Goal: Submit feedback/report problem: Submit feedback/report problem

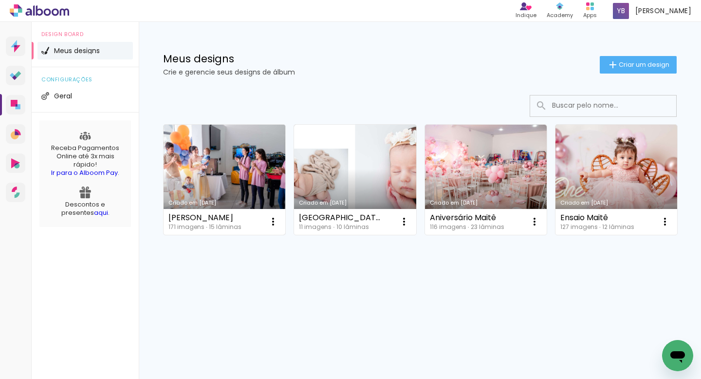
click at [215, 156] on link "Criado em [DATE]" at bounding box center [225, 180] width 122 height 110
click at [228, 142] on link "Criado em [DATE]" at bounding box center [225, 180] width 122 height 110
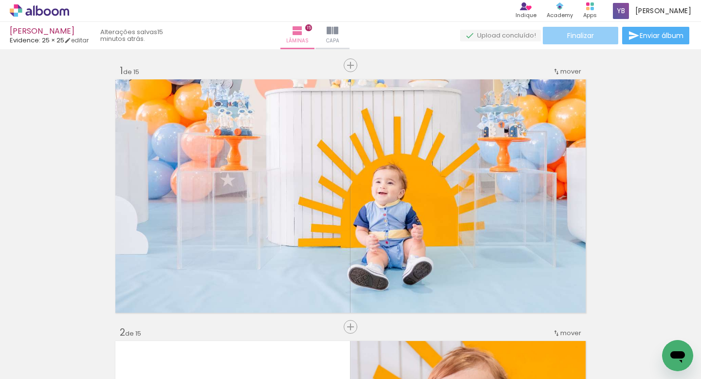
click at [596, 36] on paper-button "Finalizar" at bounding box center [580, 36] width 75 height 18
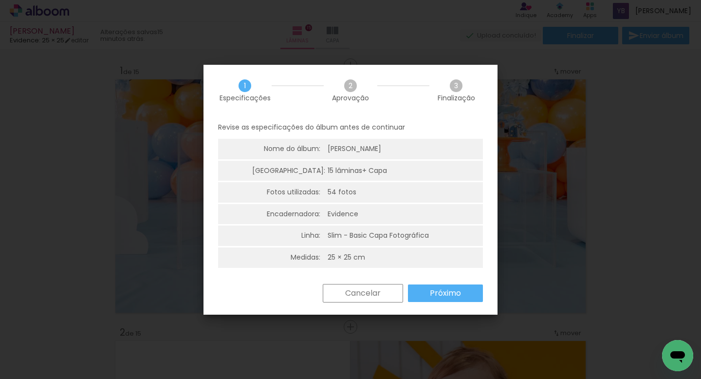
click at [0, 0] on slot "Próximo" at bounding box center [0, 0] width 0 height 0
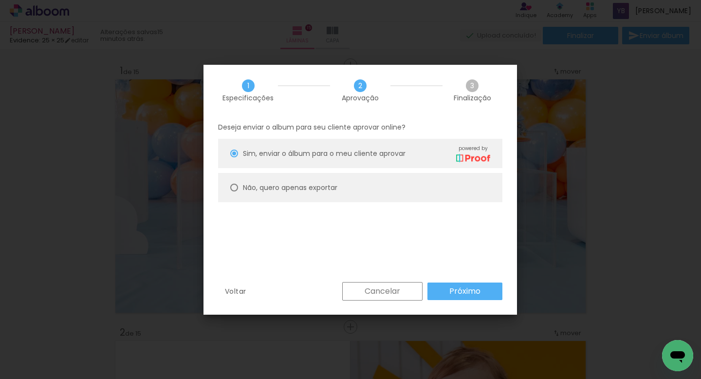
click at [0, 0] on slot "Próximo" at bounding box center [0, 0] width 0 height 0
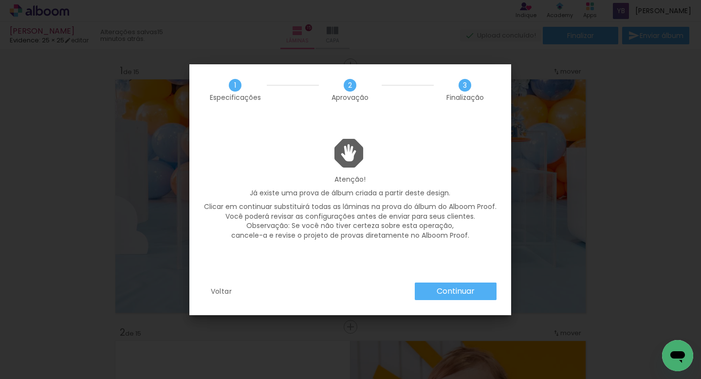
click at [0, 0] on slot "Continuar" at bounding box center [0, 0] width 0 height 0
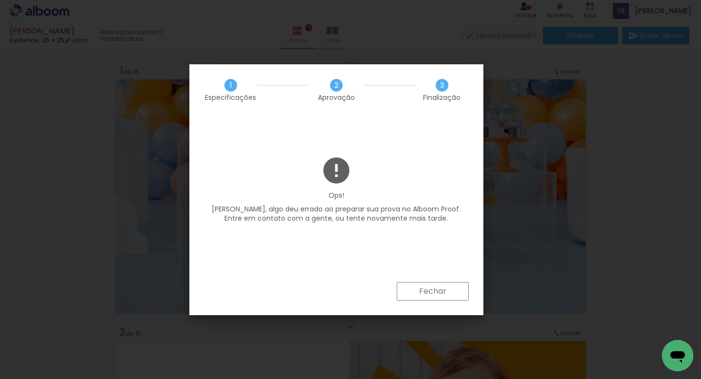
click at [0, 0] on slot "Fechar" at bounding box center [0, 0] width 0 height 0
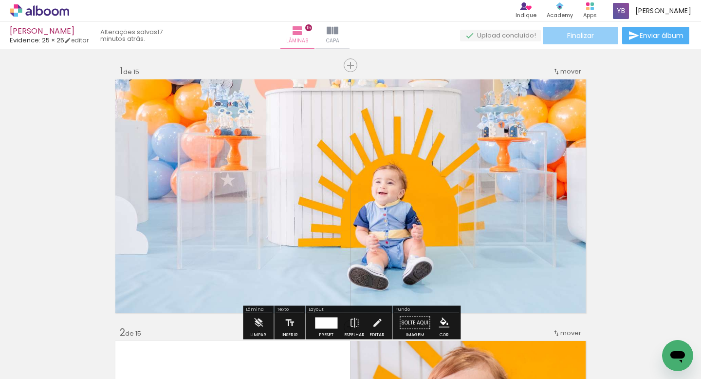
click at [582, 42] on paper-button "Finalizar" at bounding box center [580, 36] width 75 height 18
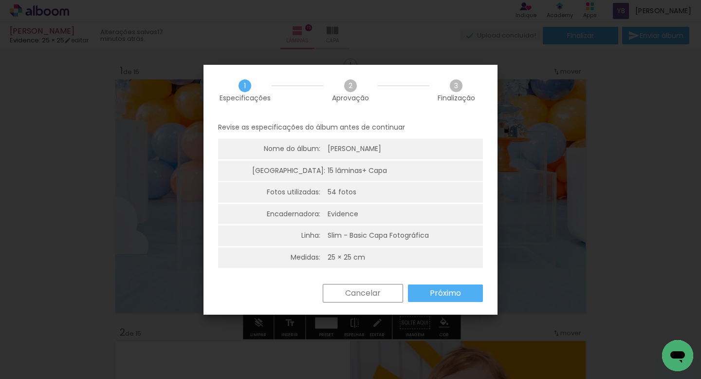
click at [0, 0] on slot "Próximo" at bounding box center [0, 0] width 0 height 0
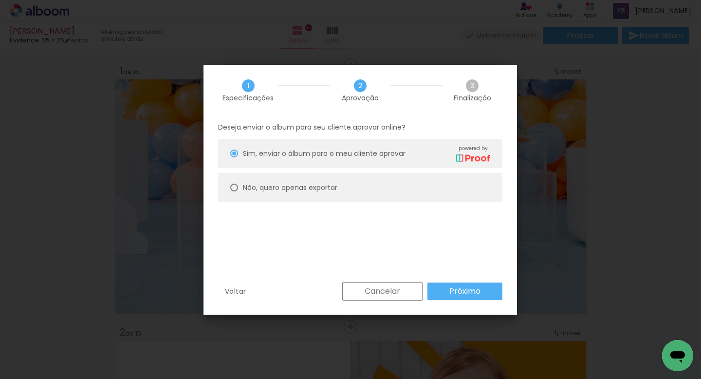
click at [0, 0] on slot "Próximo" at bounding box center [0, 0] width 0 height 0
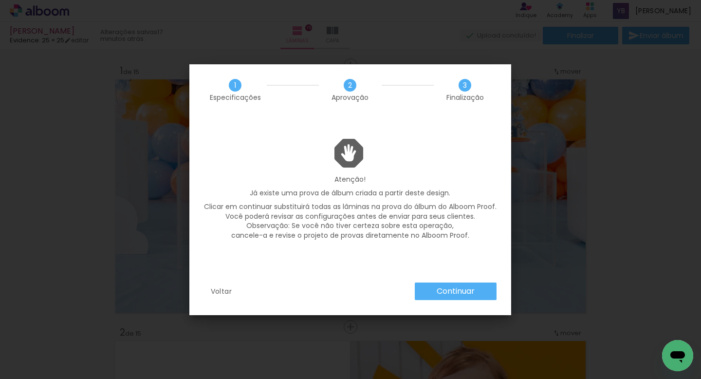
click at [0, 0] on slot "Continuar" at bounding box center [0, 0] width 0 height 0
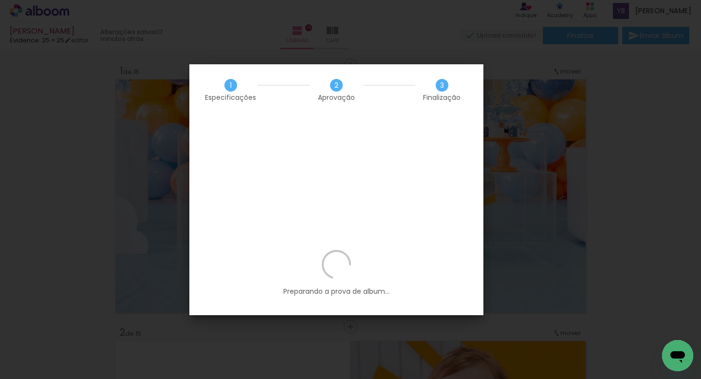
click at [481, 61] on iron-overlay-backdrop at bounding box center [350, 189] width 701 height 379
click at [527, 42] on iron-overlay-backdrop at bounding box center [350, 189] width 701 height 379
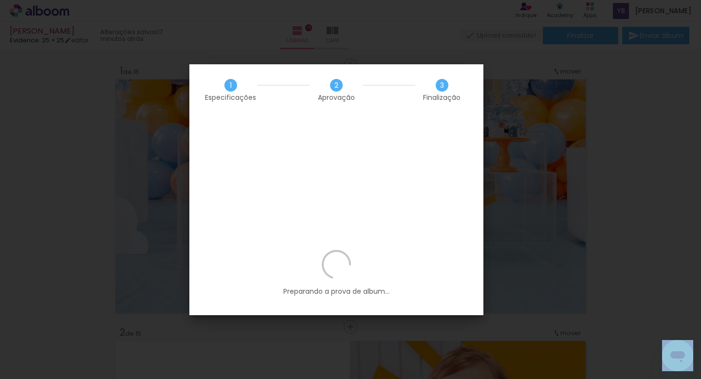
click at [527, 42] on iron-overlay-backdrop at bounding box center [350, 189] width 701 height 379
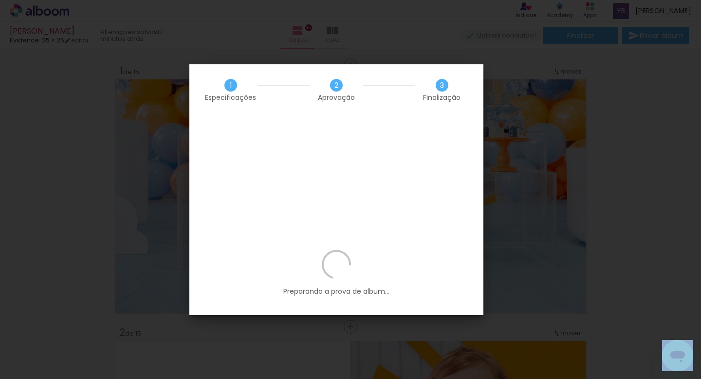
click at [527, 42] on iron-overlay-backdrop at bounding box center [350, 189] width 701 height 379
click at [683, 368] on div "Abrir janela de mensagens" at bounding box center [677, 355] width 29 height 29
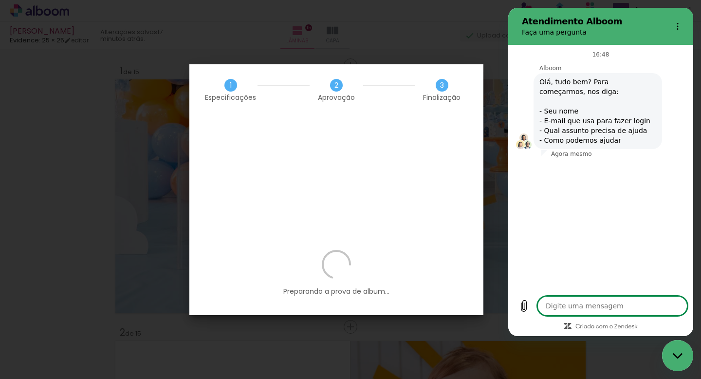
type textarea "x"
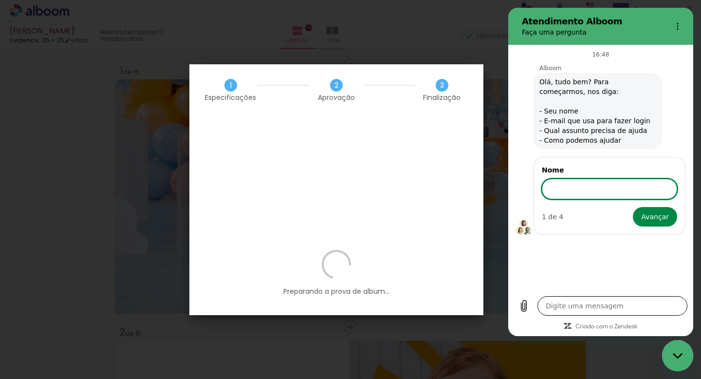
click at [605, 306] on textarea at bounding box center [613, 305] width 150 height 19
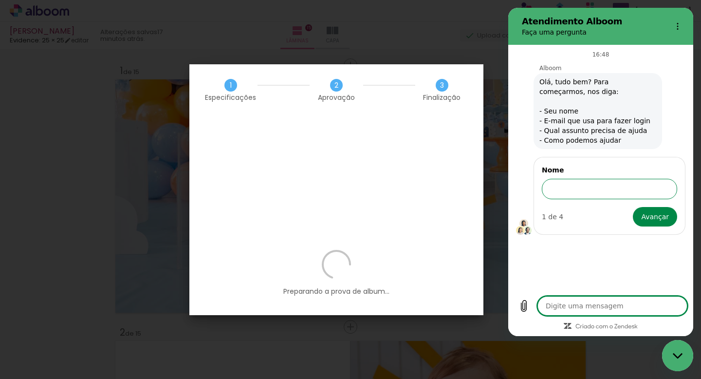
click at [609, 185] on input "Nome" at bounding box center [609, 189] width 135 height 20
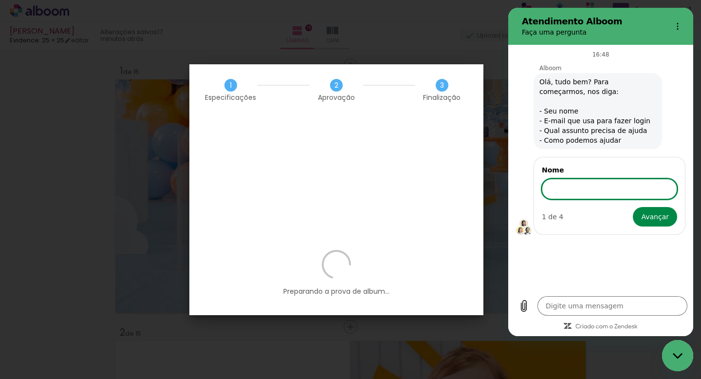
type input "Yuri"
click at [662, 218] on span "Avançar" at bounding box center [655, 217] width 28 height 12
type textarea "x"
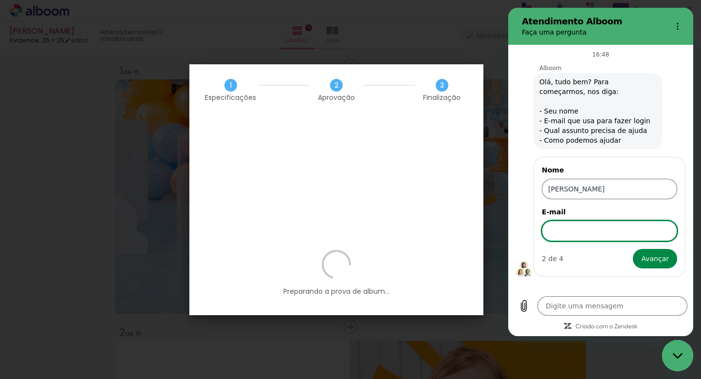
click at [646, 233] on input "E-mail" at bounding box center [609, 231] width 135 height 20
type input "yuri_bertelli@live.com"
click at [658, 257] on span "Avançar" at bounding box center [655, 259] width 28 height 12
type textarea "x"
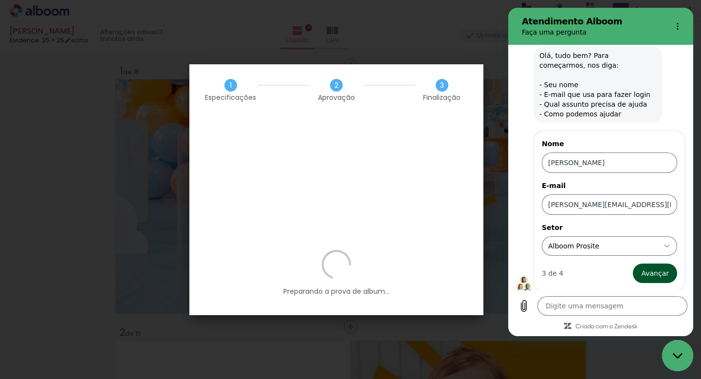
scroll to position [28, 0]
click at [637, 246] on input "Alboom Prosite" at bounding box center [603, 245] width 111 height 10
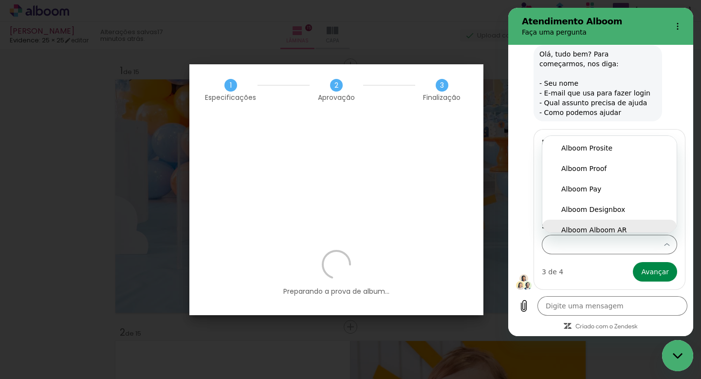
scroll to position [8, 0]
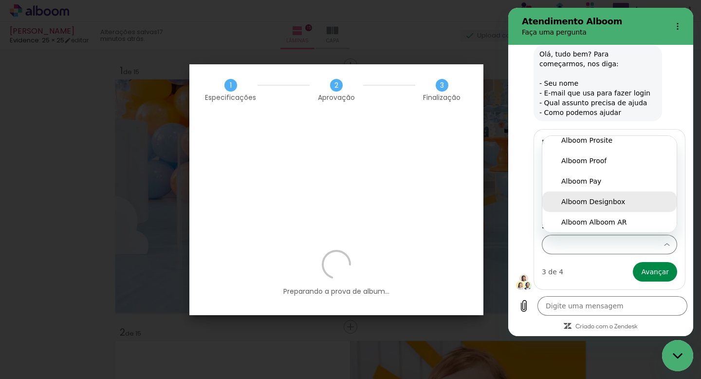
click at [630, 207] on li "Alboom Designbox" at bounding box center [610, 201] width 134 height 20
type input "Alboom Designbox"
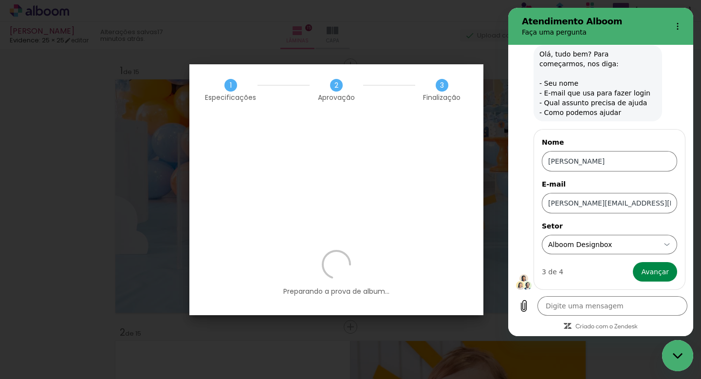
scroll to position [0, 0]
click at [664, 272] on span "Avançar" at bounding box center [655, 272] width 28 height 12
type textarea "x"
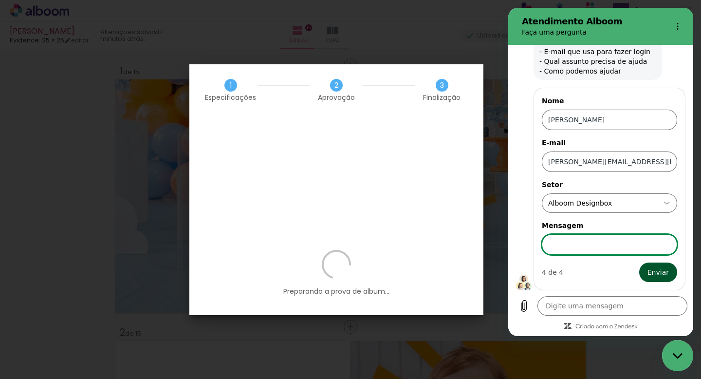
scroll to position [70, 0]
click at [627, 244] on input "Mensagem" at bounding box center [609, 244] width 135 height 20
type input "D"
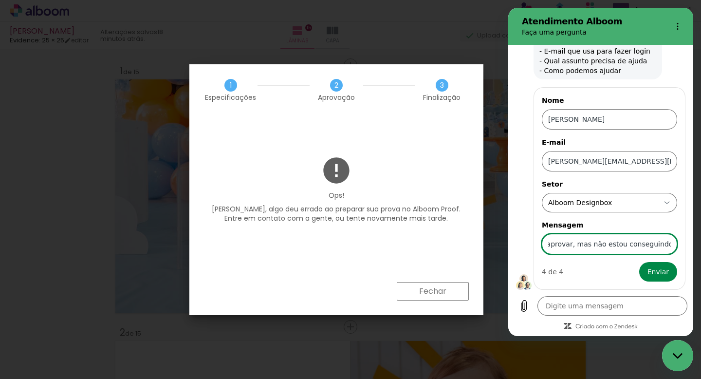
scroll to position [0, 301]
type input "Estou tentando enviar um album (album Gabriel) para o proof pro meu cliente apr…"
click at [672, 271] on button "Enviar" at bounding box center [659, 271] width 38 height 19
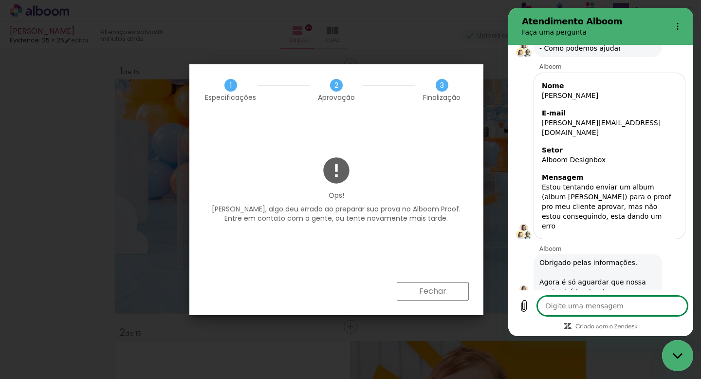
scroll to position [94, 0]
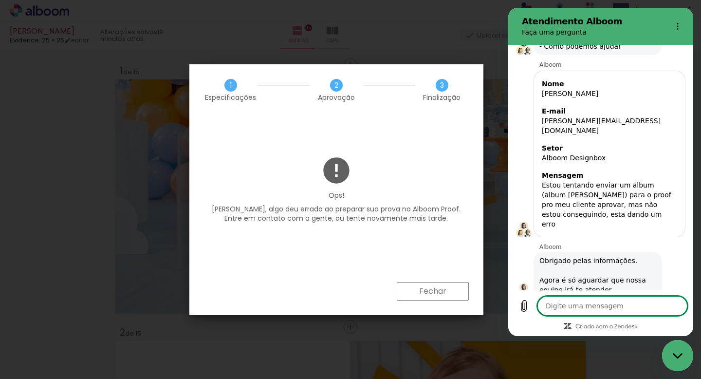
type textarea "x"
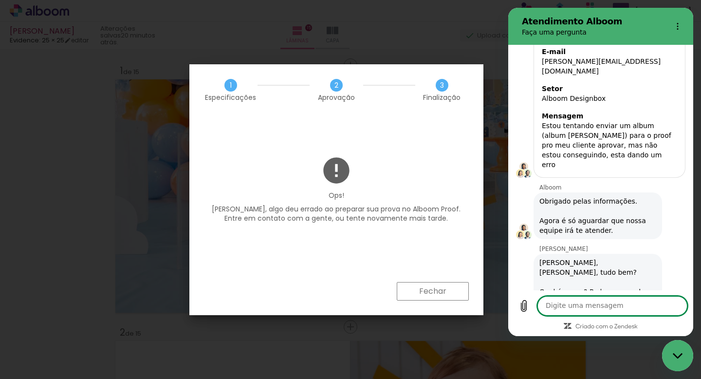
scroll to position [155, 0]
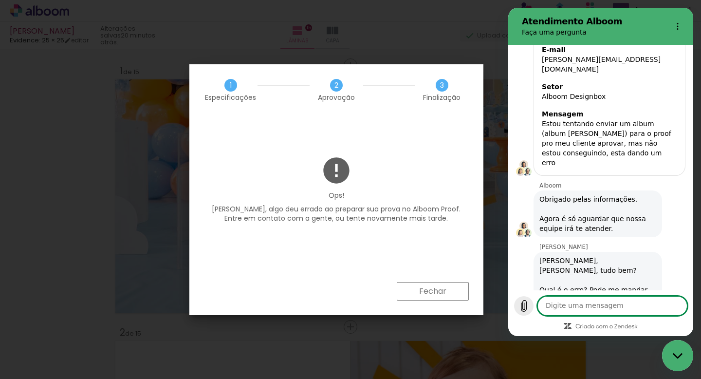
click at [522, 306] on icon "Carregar arquivo" at bounding box center [524, 306] width 5 height 11
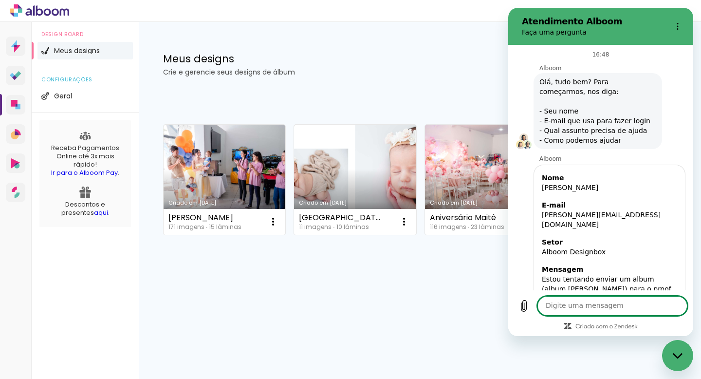
scroll to position [316, 0]
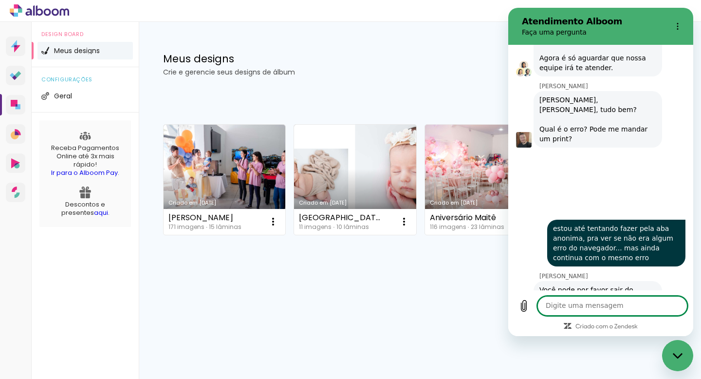
type textarea "x"
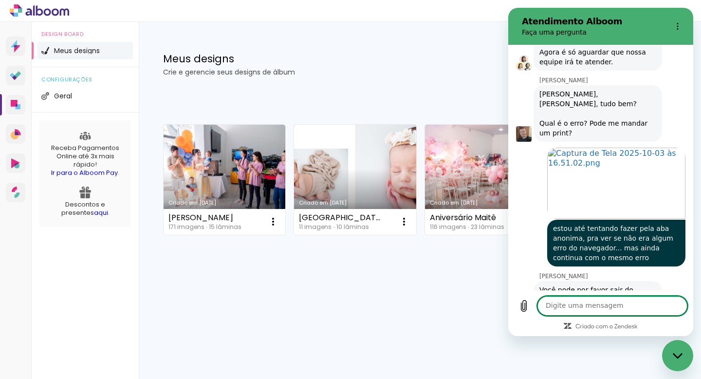
click at [598, 309] on textarea at bounding box center [613, 305] width 150 height 19
type textarea "p"
type textarea "x"
type textarea "pr"
type textarea "x"
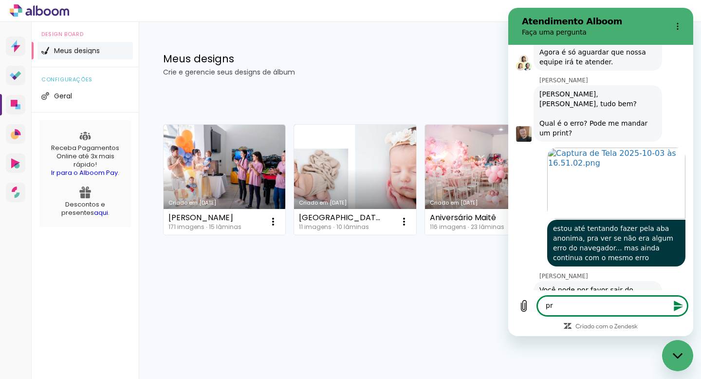
type textarea "pro"
type textarea "x"
type textarea "pron"
type textarea "x"
type textarea "pront"
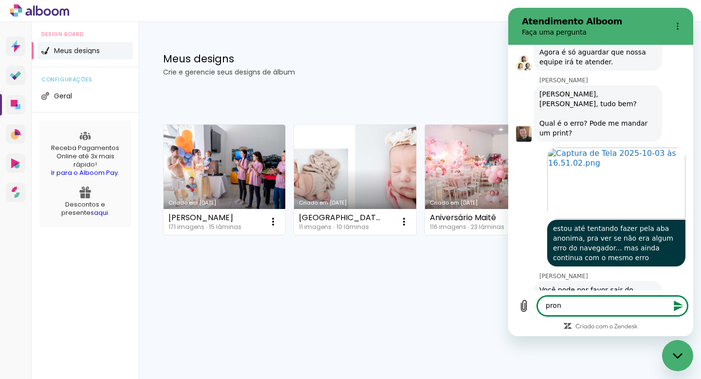
type textarea "x"
type textarea "pronto"
type textarea "x"
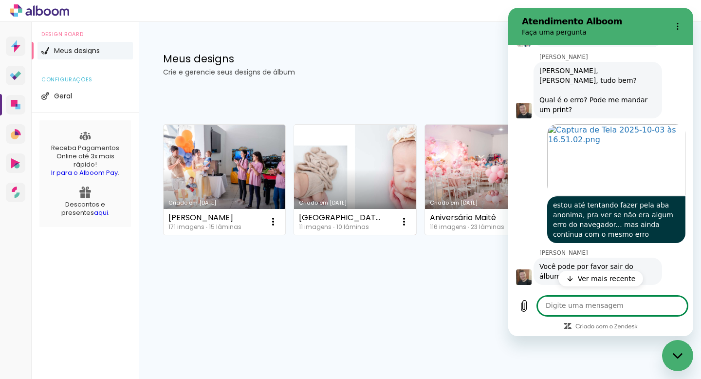
scroll to position [377, 0]
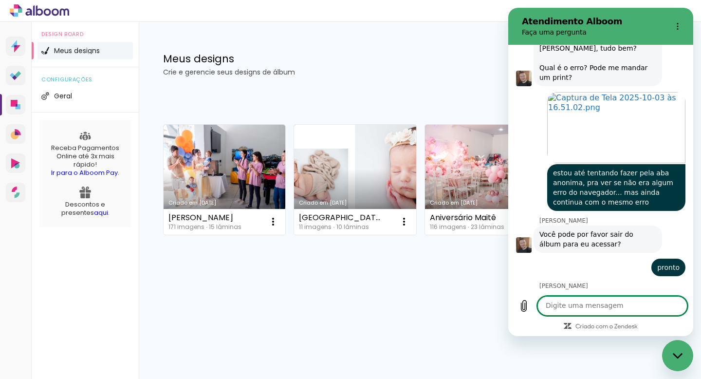
type textarea "x"
click at [559, 297] on textarea at bounding box center [613, 305] width 150 height 19
type textarea "o"
type textarea "x"
type textarea "ok"
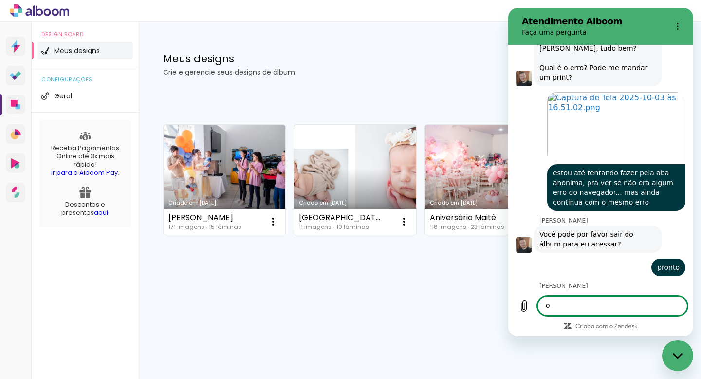
type textarea "x"
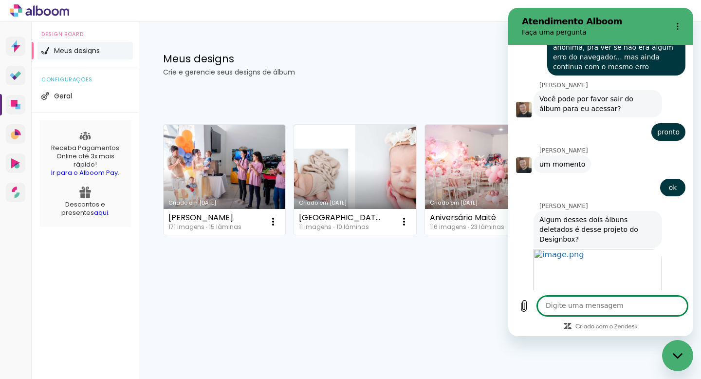
scroll to position [515, 0]
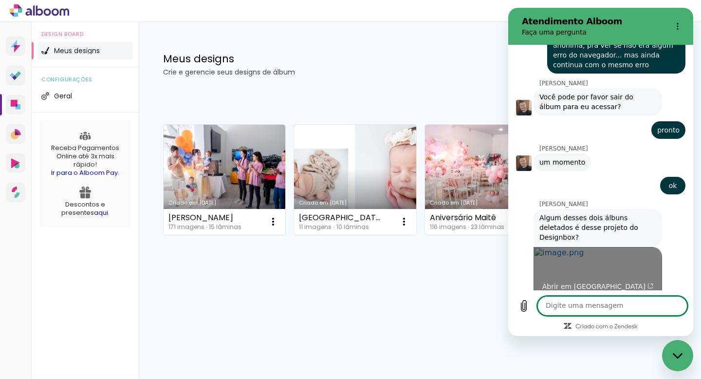
click at [596, 247] on link "Abrir em [GEOGRAPHIC_DATA]" at bounding box center [598, 282] width 129 height 71
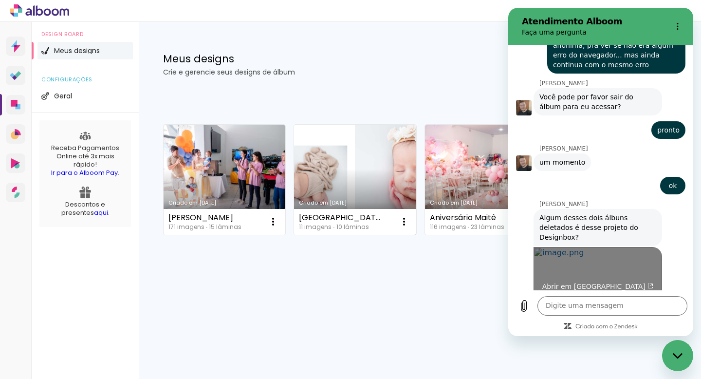
type textarea "x"
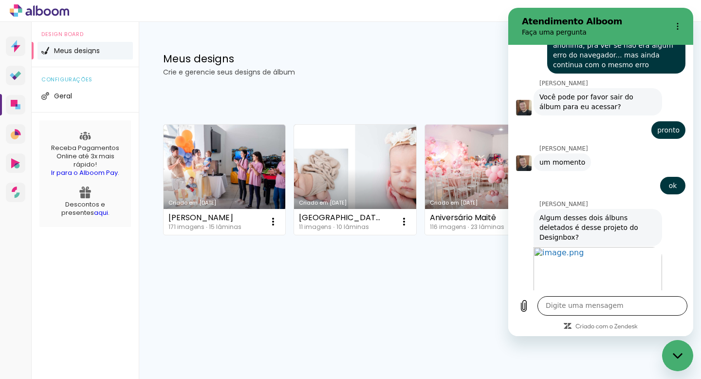
click at [578, 307] on textarea at bounding box center [613, 305] width 150 height 19
type textarea "i"
type textarea "x"
type textarea "is"
type textarea "x"
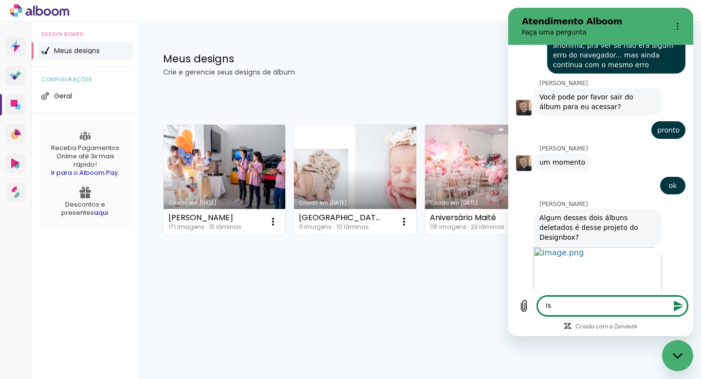
type textarea "iss"
type textarea "x"
type textarea "isso"
type textarea "x"
type textarea "isso."
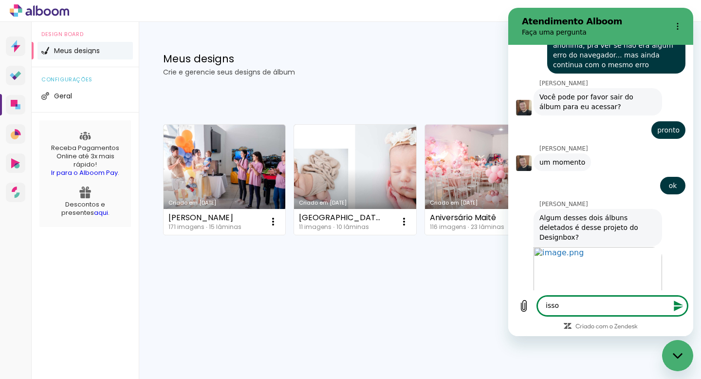
type textarea "x"
type textarea "isso.."
type textarea "x"
type textarea "isso..."
type textarea "x"
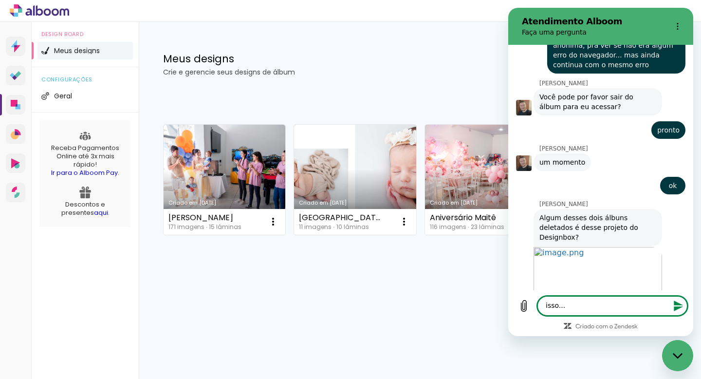
type textarea "isso..."
type textarea "x"
type textarea "isso... e"
type textarea "x"
type textarea "isso... es"
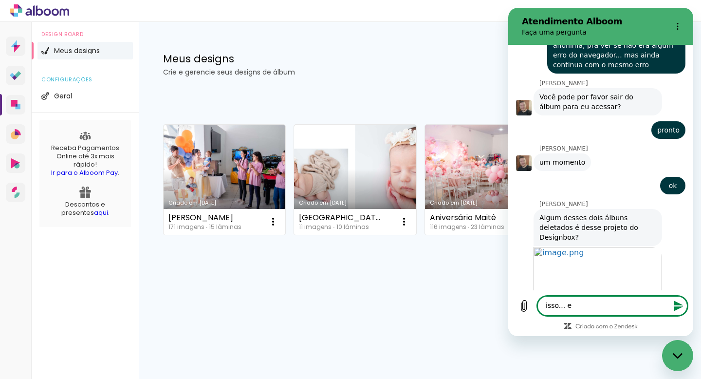
type textarea "x"
type textarea "isso... ess"
type textarea "x"
type textarea "isso... esse"
type textarea "x"
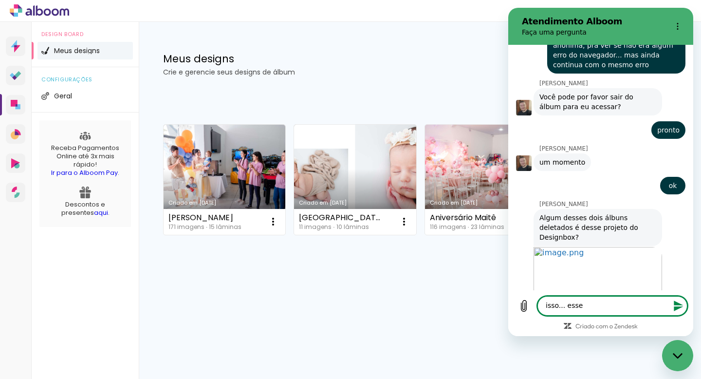
type textarea "isso... esse"
type textarea "x"
type textarea "isso... esse G"
type textarea "x"
type textarea "isso... esse Ga"
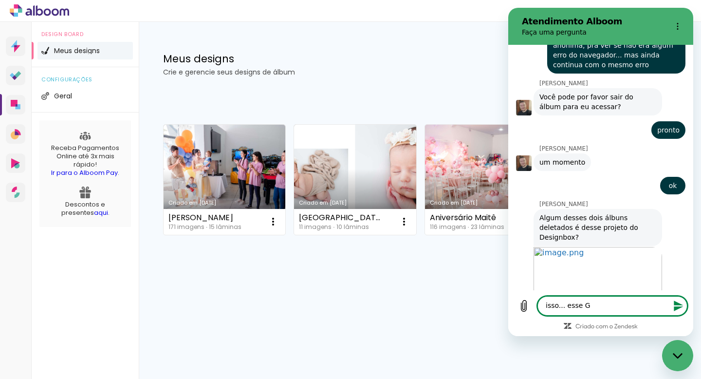
type textarea "x"
type textarea "isso... esse Gab"
type textarea "x"
type textarea "isso... esse Gabr"
type textarea "x"
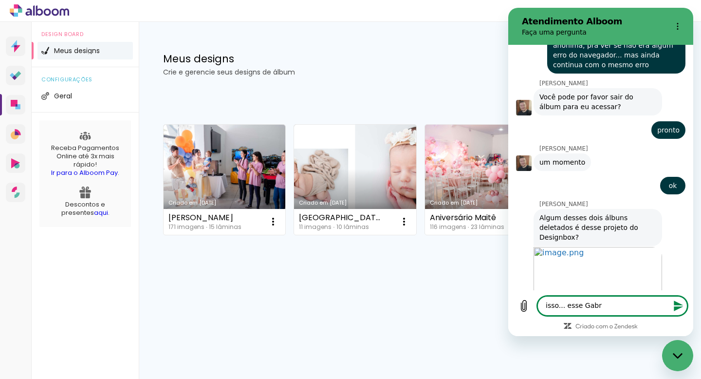
type textarea "isso... esse Gabri"
type textarea "x"
type textarea "isso... esse Gabrie"
type textarea "x"
type textarea "isso... esse Gabriel"
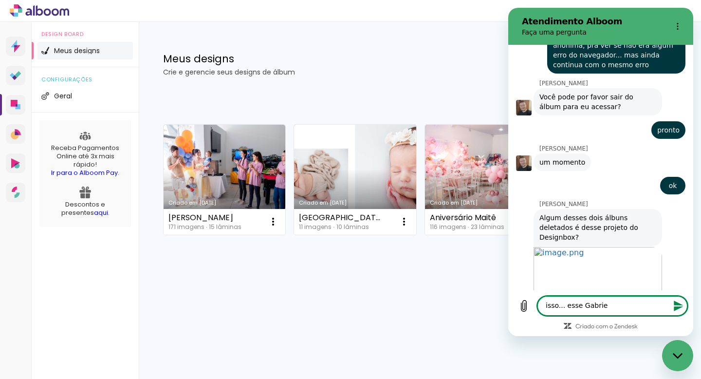
type textarea "x"
type textarea "isso... esse Gabriel."
type textarea "x"
type textarea "isso... esse Gabriel.."
type textarea "x"
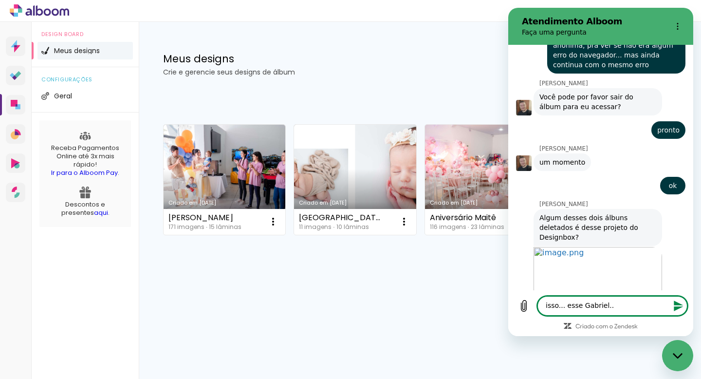
type textarea "isso... esse Gabriel..."
type textarea "x"
type textarea "isso... esse Gabriel..."
type textarea "x"
type textarea "isso... esse Gabriel... d"
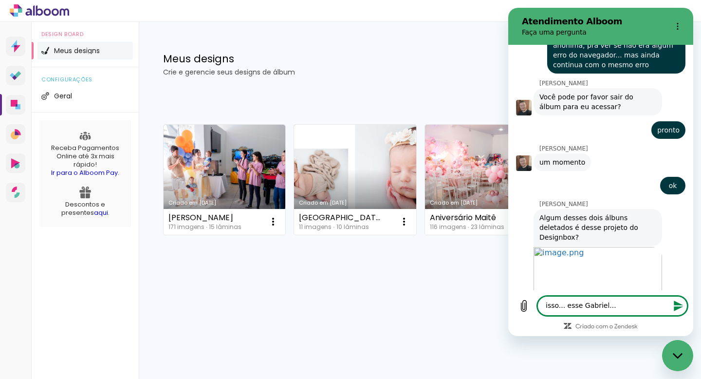
type textarea "x"
type textarea "isso... esse Gabriel... de"
type textarea "x"
type textarea "isso... esse Gabriel... del"
type textarea "x"
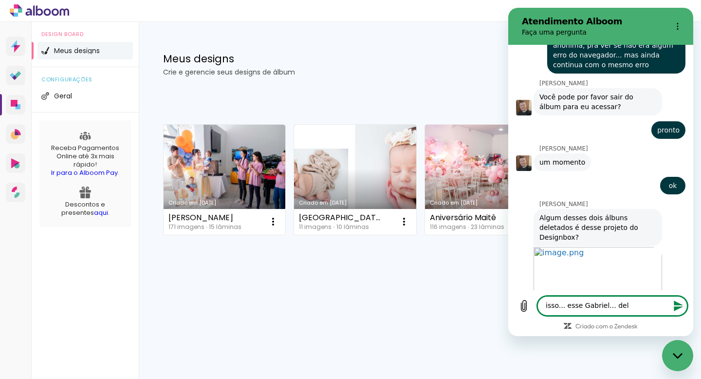
type textarea "isso... esse Gabriel... dele"
type textarea "x"
type textarea "isso... esse Gabriel... delet"
type textarea "x"
type textarea "isso... esse Gabriel... delete"
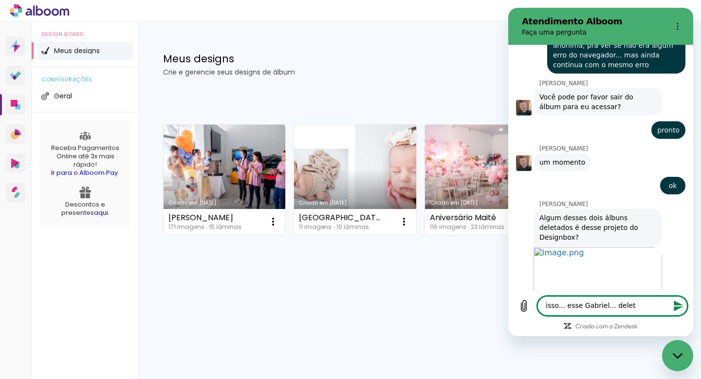
type textarea "x"
type textarea "isso... esse Gabriel... deletei"
type textarea "x"
type textarea "isso... esse Gabriel... deletei,"
type textarea "x"
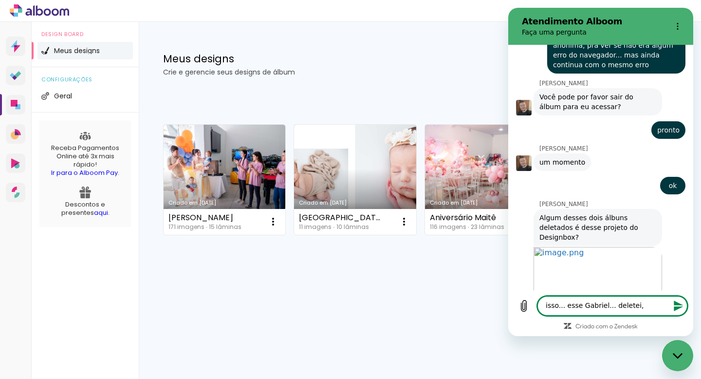
type textarea "isso... esse Gabriel... deletei,"
type textarea "x"
type textarea "isso... esse Gabriel... deletei, p"
type textarea "x"
type textarea "isso... esse Gabriel... deletei, po"
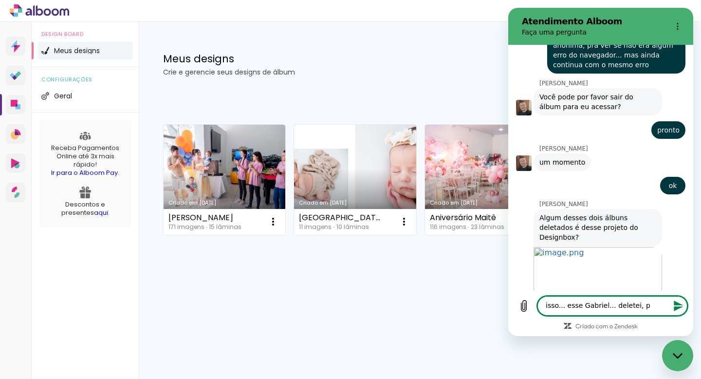
type textarea "x"
type textarea "isso... esse Gabriel... deletei, por"
type textarea "x"
type textarea "isso... esse Gabriel... deletei, porq"
type textarea "x"
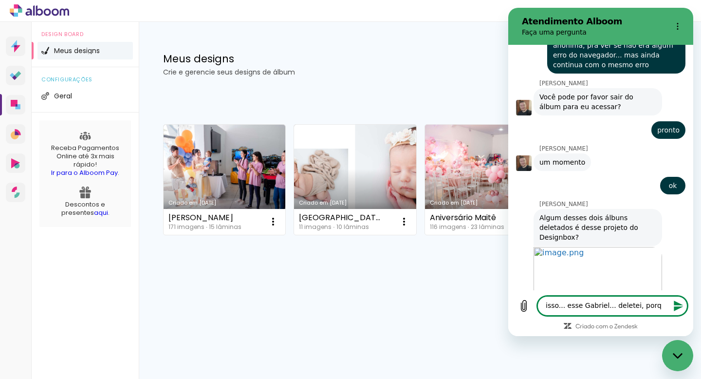
type textarea "isso... esse Gabriel... deletei, porqu"
type textarea "x"
type textarea "isso... esse Gabriel... deletei, porque"
type textarea "x"
type textarea "isso... esse Gabriel... deletei, porque"
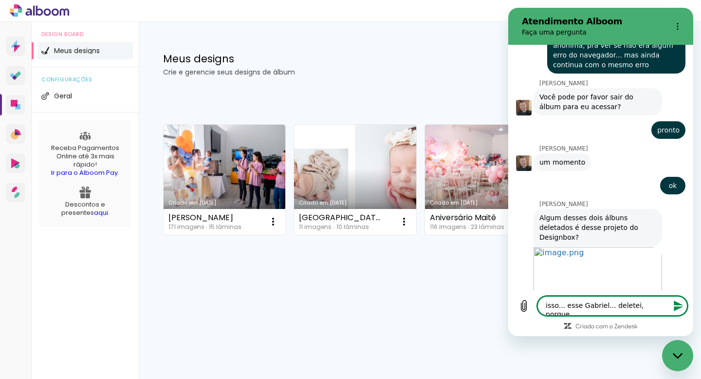
type textarea "x"
type textarea "isso... esse Gabriel... deletei, porque t"
type textarea "x"
type textarea "isso... esse Gabriel... deletei, porque ti"
type textarea "x"
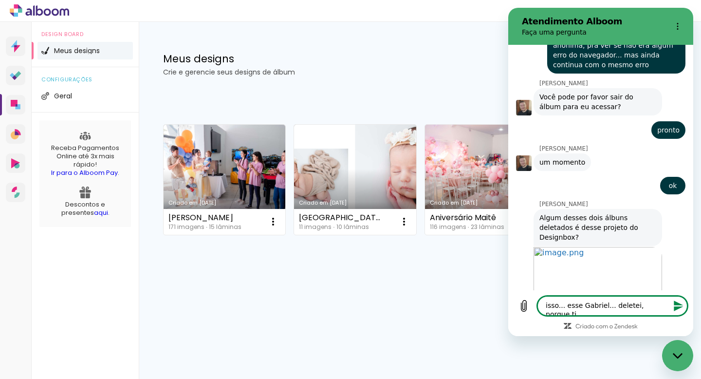
type textarea "isso... esse Gabriel... deletei, porque tin"
type textarea "x"
type textarea "isso... esse Gabriel... deletei, porque tinh"
type textarea "x"
type textarea "isso... esse Gabriel... deletei, porque tinha"
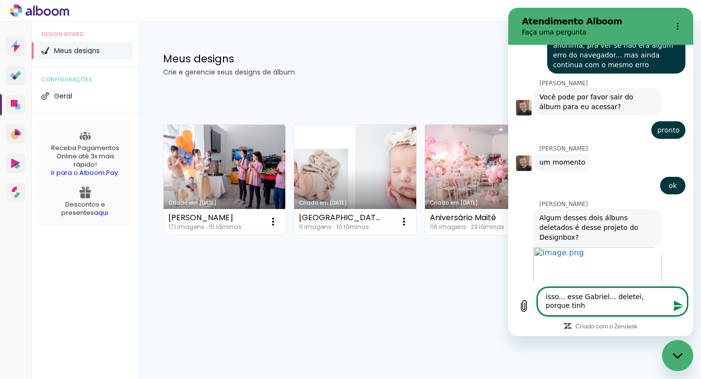
type textarea "x"
type textarea "isso... esse Gabriel... deletei, porque tinha"
type textarea "x"
type textarea "isso... esse Gabriel... deletei, porque tinha f"
type textarea "x"
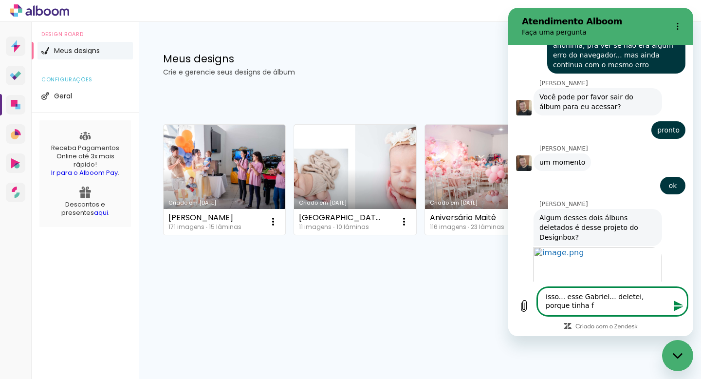
type textarea "isso... esse Gabriel... deletei, porque tinha fe"
type textarea "x"
type textarea "isso... esse Gabriel... deletei, porque tinha fei"
type textarea "x"
type textarea "isso... esse Gabriel... deletei, porque tinha feit"
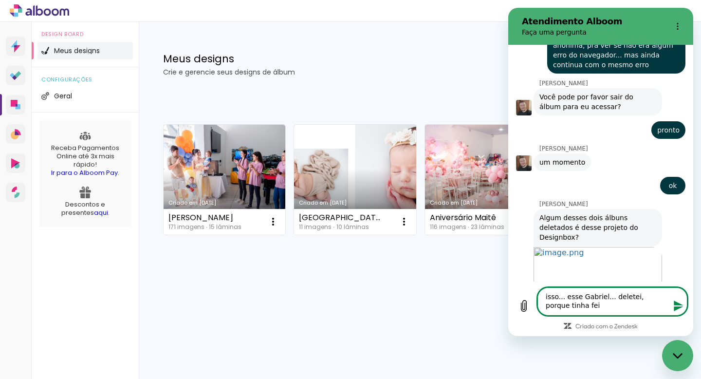
type textarea "x"
type textarea "isso... esse Gabriel... deletei, porque tinha feito"
type textarea "x"
type textarea "isso... esse Gabriel... deletei, porque tinha feito"
type textarea "x"
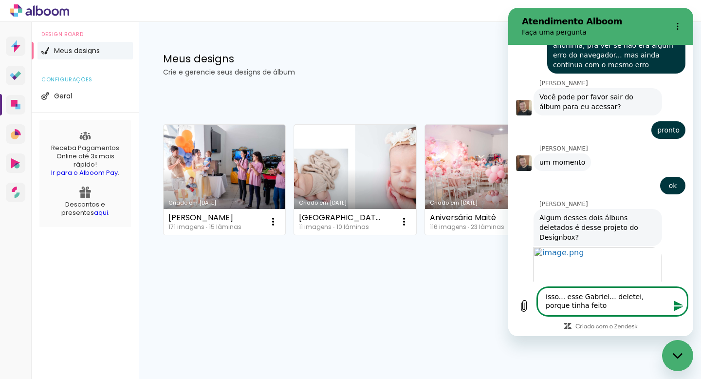
type textarea "isso... esse Gabriel... deletei, porque tinha feito a"
type textarea "x"
type textarea "isso... esse Gabriel... deletei, porque tinha feito al"
type textarea "x"
type textarea "isso... esse Gabriel... deletei, porque tinha feito alg"
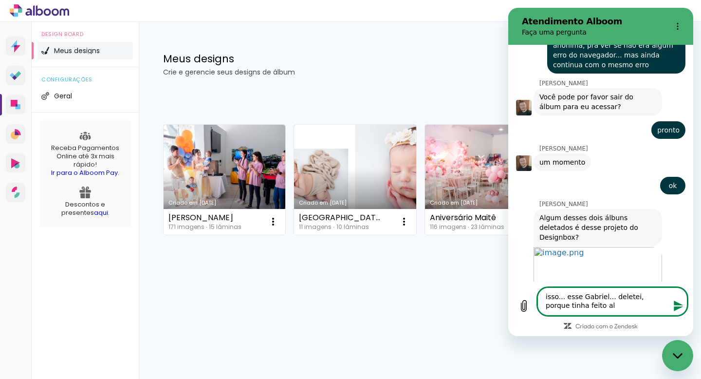
type textarea "x"
type textarea "isso... esse Gabriel... deletei, porque tinha feito algu"
type textarea "x"
type textarea "isso... esse Gabriel... deletei, porque tinha feito algum"
type textarea "x"
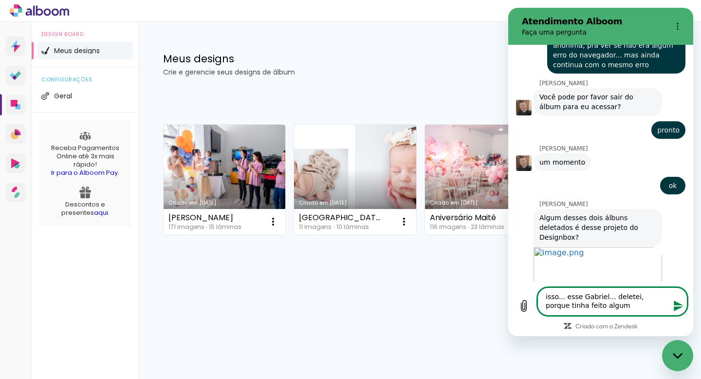
type textarea "isso... esse Gabriel... deletei, porque tinha feito alguma"
type textarea "x"
type textarea "isso... esse Gabriel... deletei, porque tinha feito algumas"
type textarea "x"
type textarea "isso... esse Gabriel... deletei, porque tinha feito algumas"
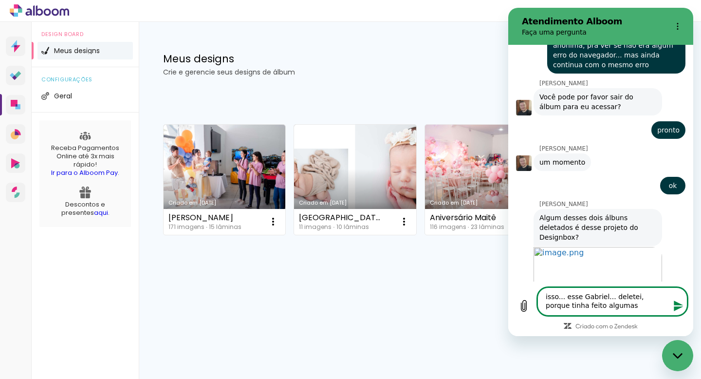
type textarea "x"
type textarea "isso... esse Gabriel... deletei, porque tinha feito algumas a"
type textarea "x"
type textarea "isso... esse Gabriel... deletei, porque tinha feito algumas al"
type textarea "x"
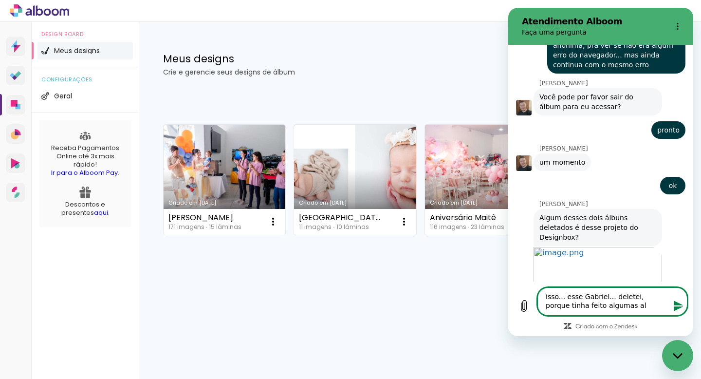
type textarea "isso... esse Gabriel... deletei, porque tinha feito algumas alt"
type textarea "x"
type textarea "isso... esse Gabriel... deletei, porque tinha feito algumas alte"
type textarea "x"
type textarea "isso... esse Gabriel... deletei, porque tinha feito algumas alter"
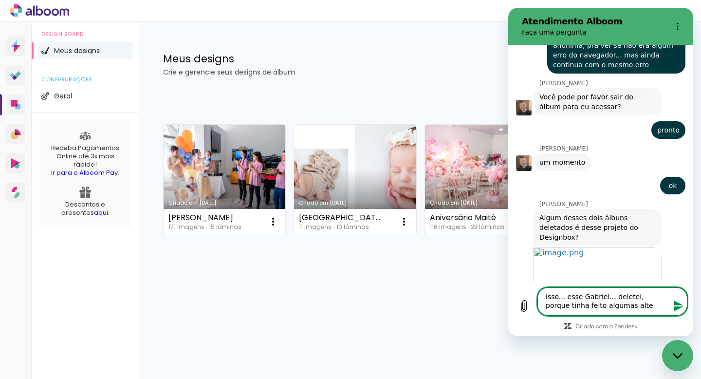
type textarea "x"
type textarea "isso... esse Gabriel... deletei, porque tinha feito algumas altera"
type textarea "x"
type textarea "isso... esse Gabriel... deletei, porque tinha feito algumas alteraç"
type textarea "x"
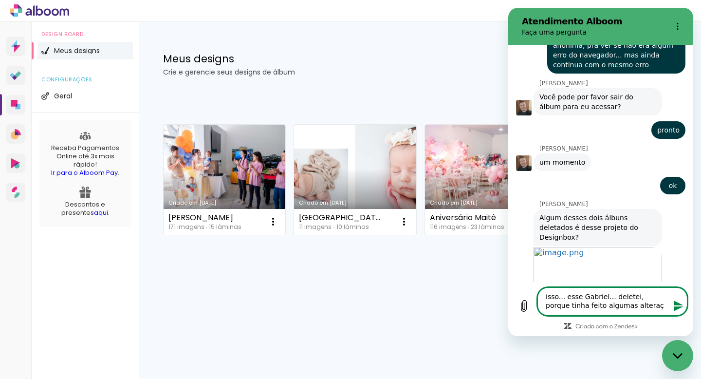
type textarea "isso... esse Gabriel... deletei, porque tinha feito algumas alteraç˜"
type textarea "x"
type textarea "isso... esse Gabriel... deletei, porque tinha feito algumas alteraçõ"
type textarea "x"
type textarea "isso... esse Gabriel... deletei, porque tinha feito algumas alteraçõe"
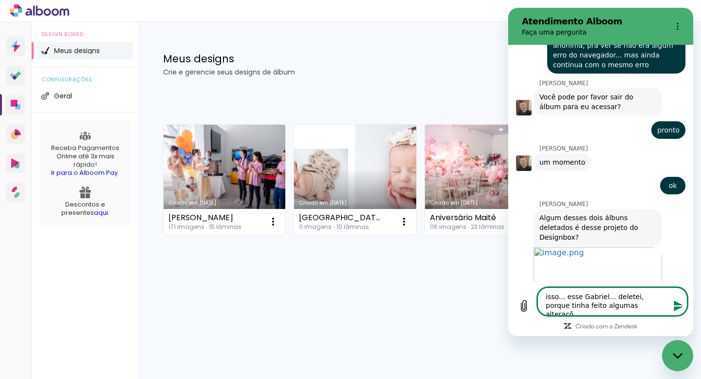
type textarea "x"
type textarea "isso... esse Gabriel... deletei, porque tinha feito algumas alterações"
type textarea "x"
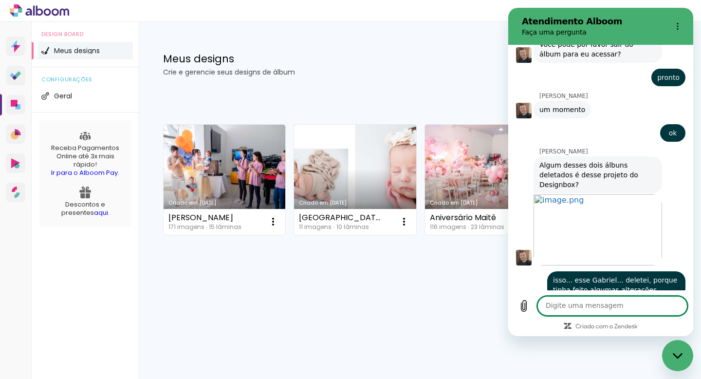
scroll to position [566, 0]
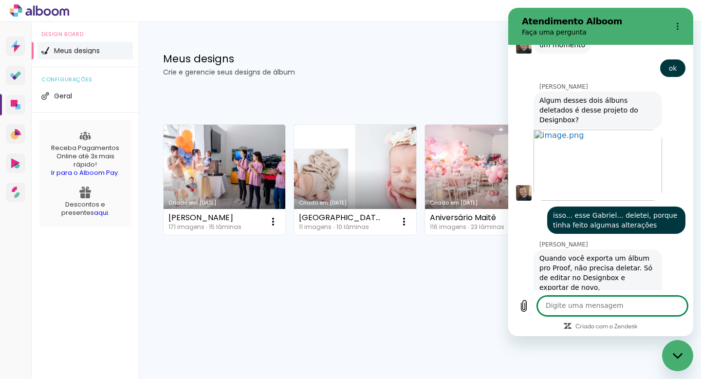
type textarea "x"
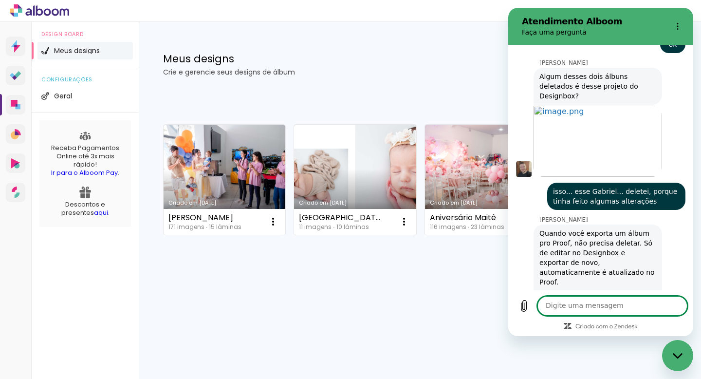
scroll to position [658, 0]
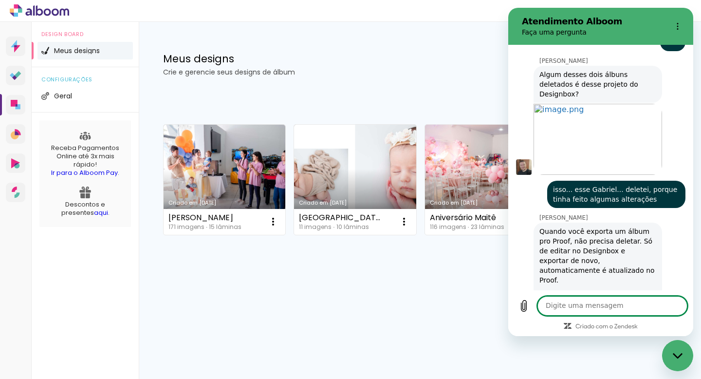
click at [596, 304] on textarea at bounding box center [613, 305] width 150 height 19
type textarea "a"
type textarea "x"
type textarea "ah"
type textarea "x"
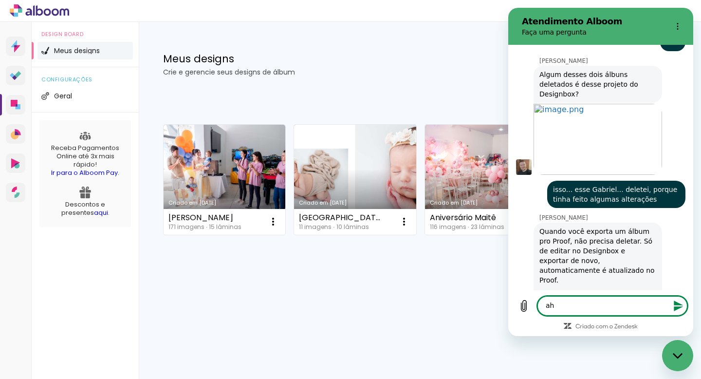
type textarea "ahh"
type textarea "x"
type textarea "ahh"
type textarea "x"
type textarea "ahh e"
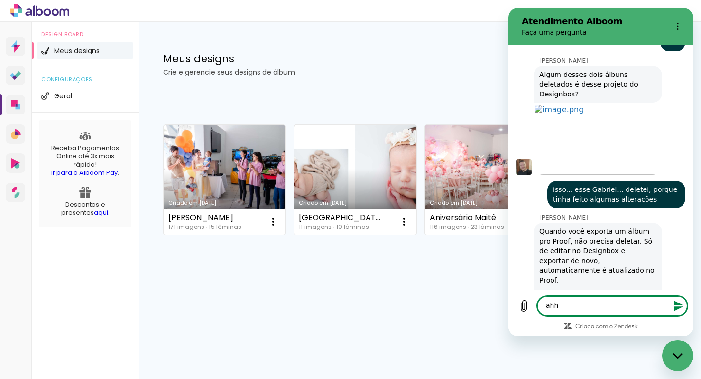
type textarea "x"
type textarea "ahh en"
type textarea "x"
type textarea "ahh ent"
type textarea "x"
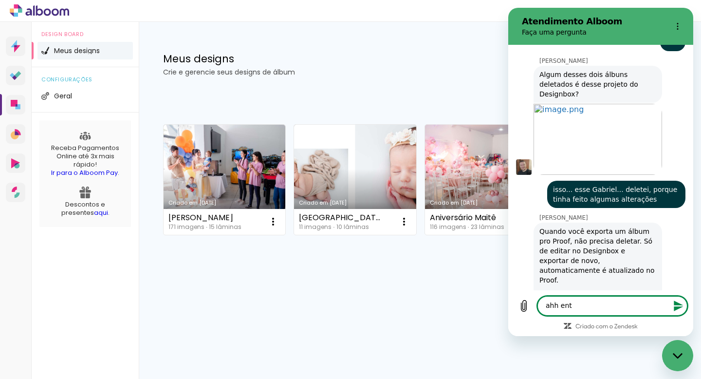
type textarea "ahh ente"
type textarea "x"
type textarea "ahh enten"
type textarea "x"
type textarea "ahh entend"
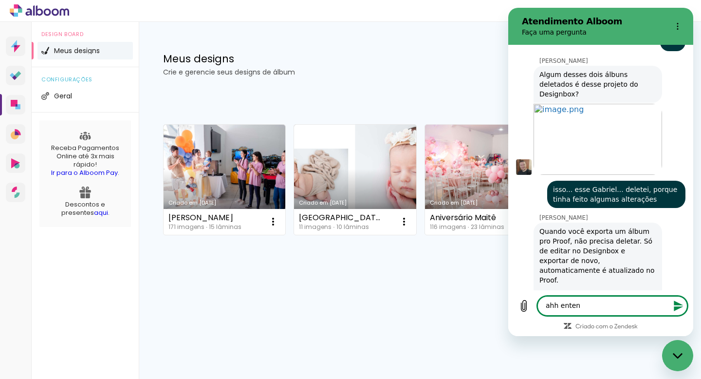
type textarea "x"
type textarea "ahh entendi"
type textarea "x"
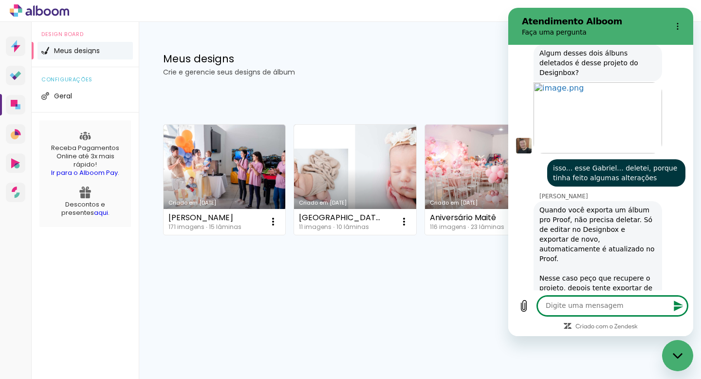
type textarea "e"
type textarea "x"
type textarea "e"
type textarea "x"
type textarea "e c"
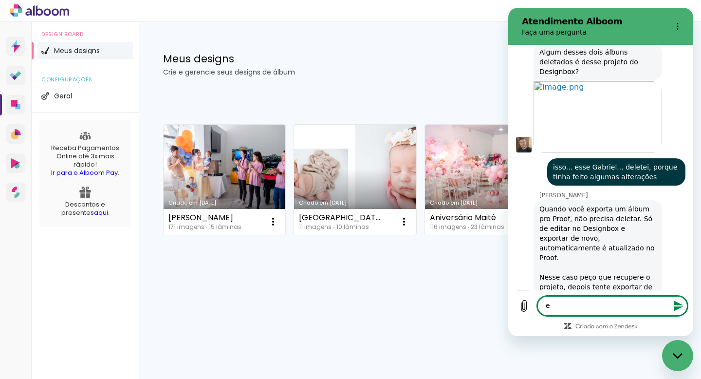
type textarea "x"
type textarea "e co"
type textarea "x"
type textarea "e com"
type textarea "x"
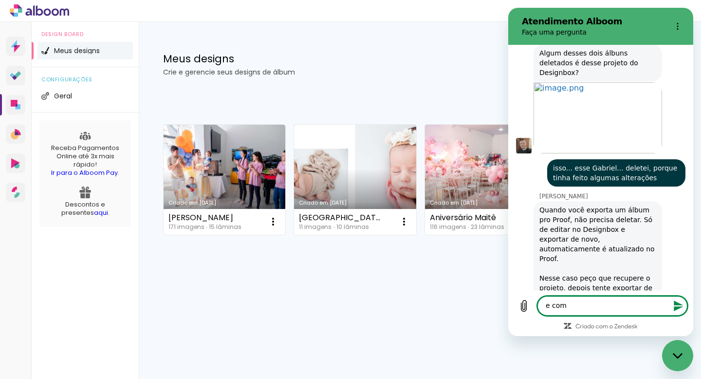
type textarea "e como"
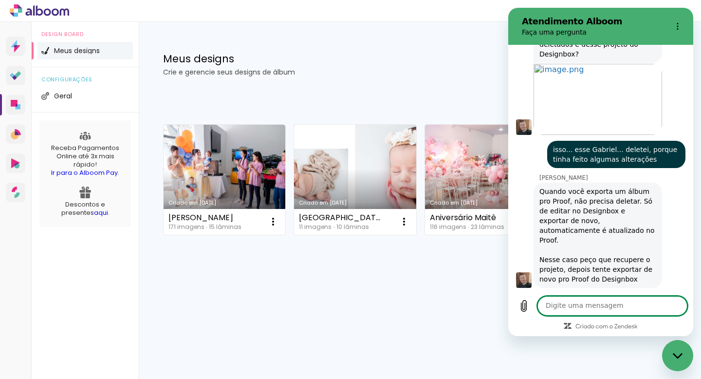
scroll to position [700, 0]
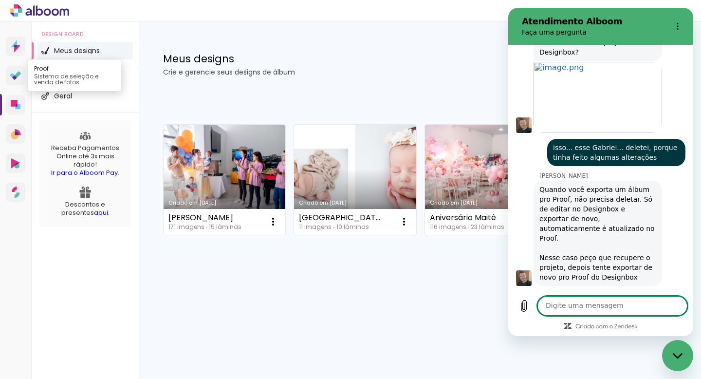
click at [16, 73] on icon at bounding box center [16, 75] width 12 height 9
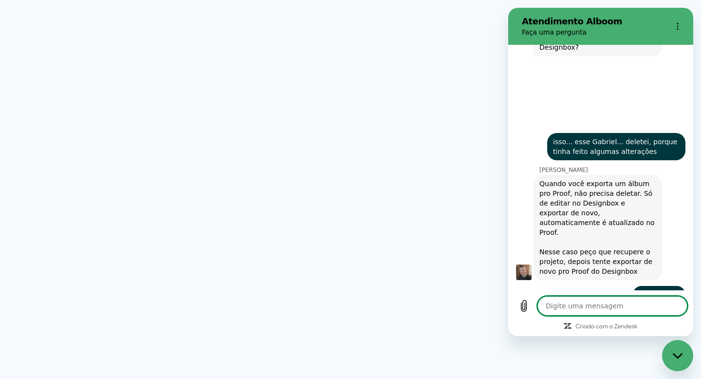
type textarea "x"
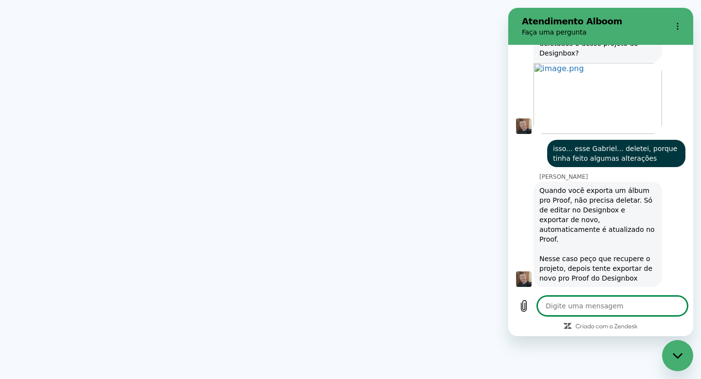
scroll to position [700, 0]
click at [564, 301] on textarea at bounding box center [613, 305] width 150 height 19
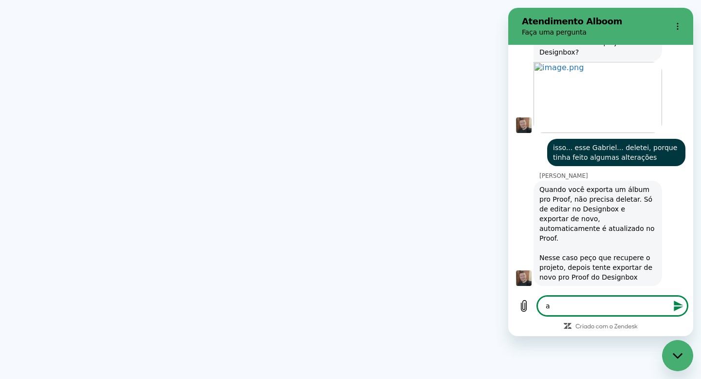
type textarea "a"
type textarea "x"
type textarea "ac"
type textarea "x"
type textarea "ach"
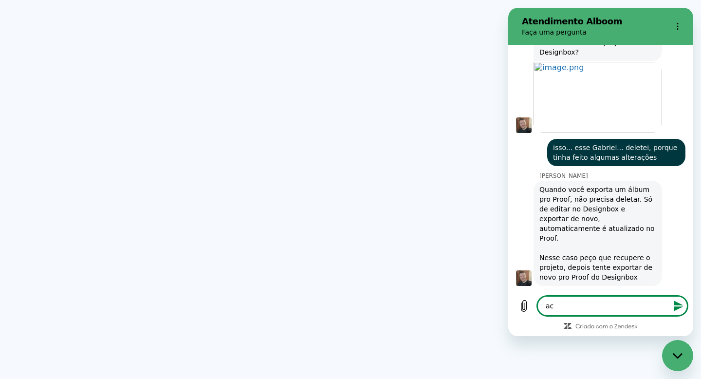
type textarea "x"
type textarea "ache"
type textarea "x"
type textarea "achei"
type textarea "x"
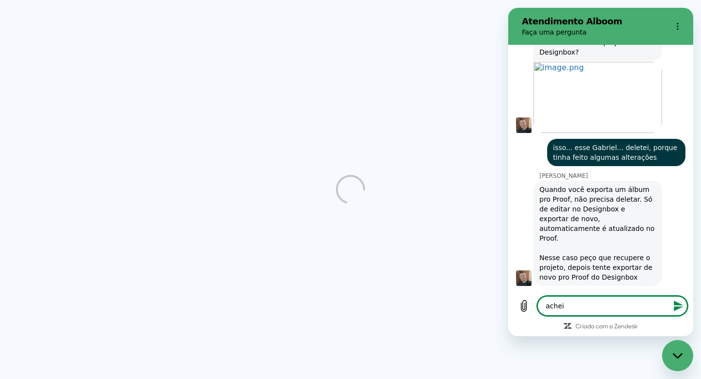
type textarea "achei"
type textarea "x"
type textarea "achei a"
type textarea "x"
type textarea "achei aq"
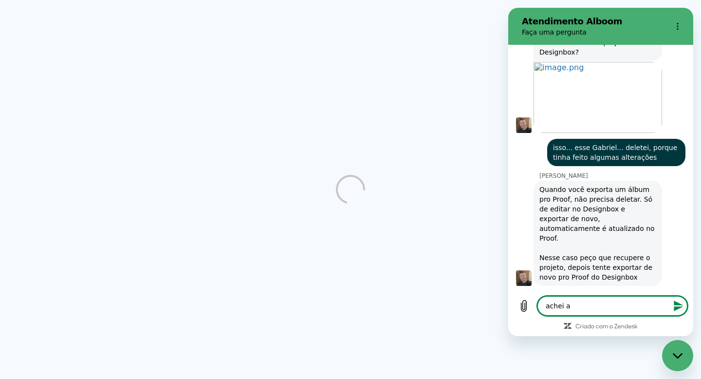
type textarea "x"
type textarea "achei aqu"
type textarea "x"
type textarea "achei aqui"
type textarea "x"
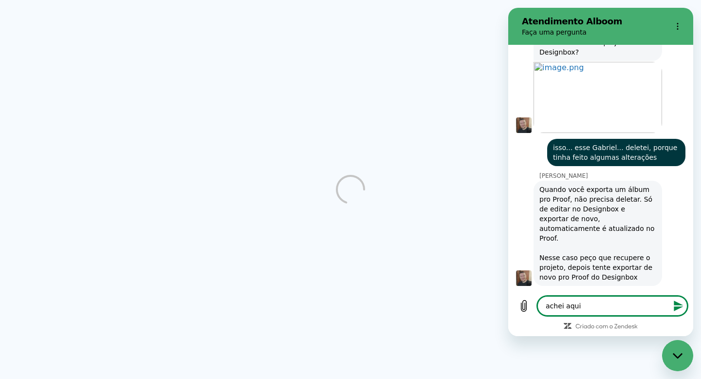
type textarea "x"
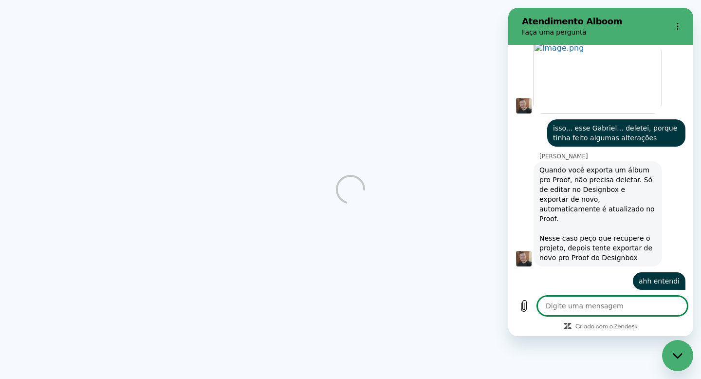
type textarea "m"
type textarea "x"
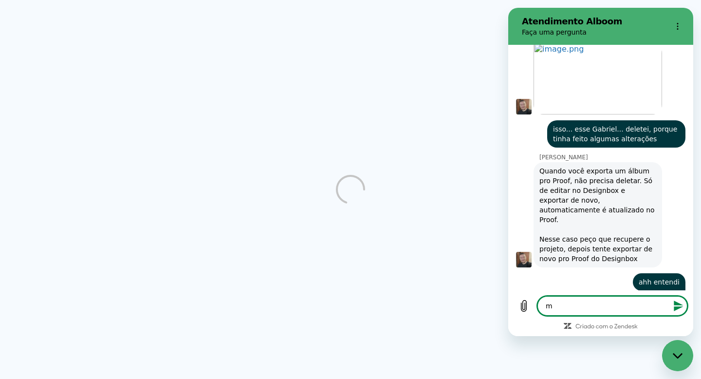
type textarea "mu"
type textarea "x"
type textarea "mui"
type textarea "x"
type textarea "muio"
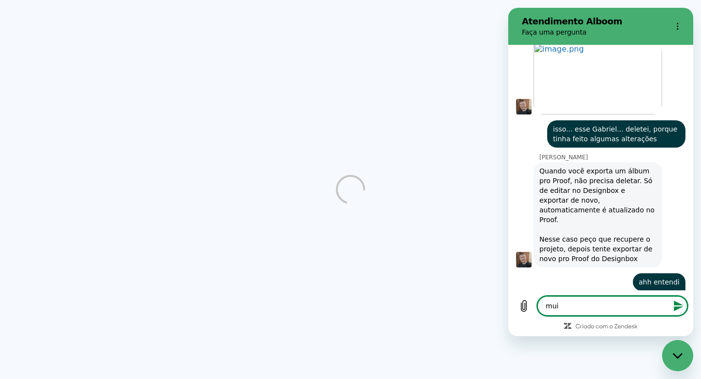
type textarea "x"
type textarea "mui"
type textarea "x"
type textarea "muit"
type textarea "x"
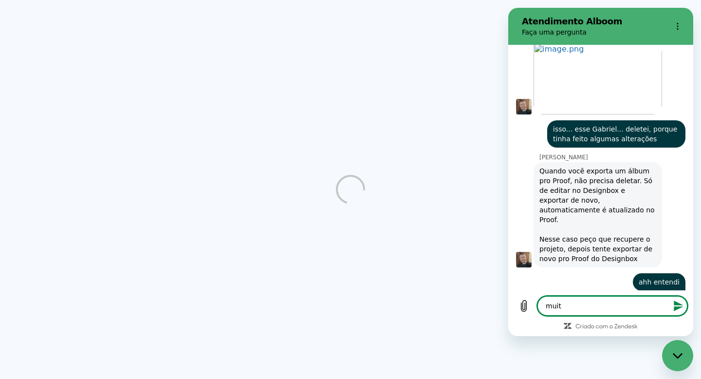
type textarea "muito"
type textarea "x"
type textarea "muito"
type textarea "x"
type textarea "muito o"
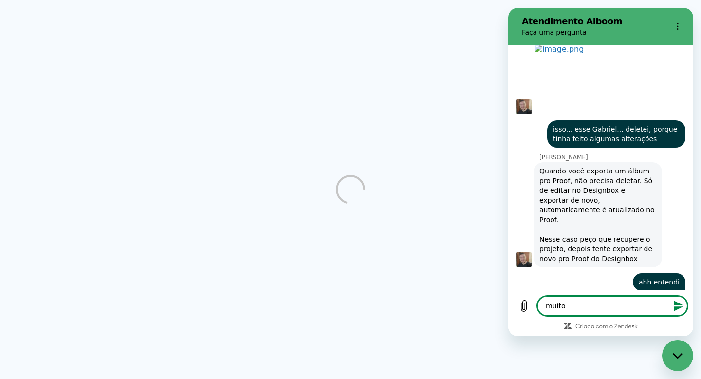
type textarea "x"
type textarea "muito ob"
type textarea "x"
type textarea "muito obr"
type textarea "x"
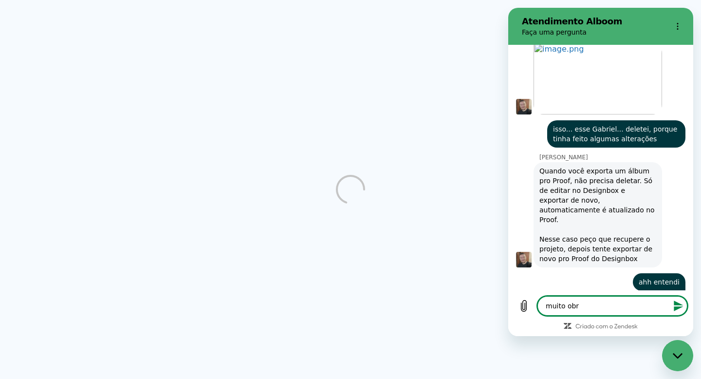
type textarea "muito obri"
type textarea "x"
type textarea "muito obrig"
type textarea "x"
type textarea "muito obriga"
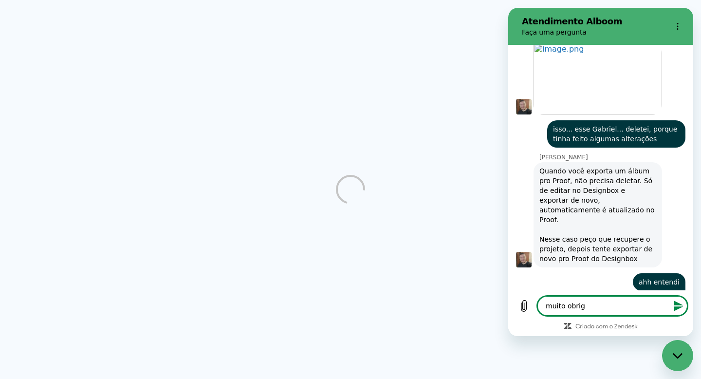
type textarea "x"
type textarea "muito obrigad"
type textarea "x"
type textarea "muito obrigado"
type textarea "x"
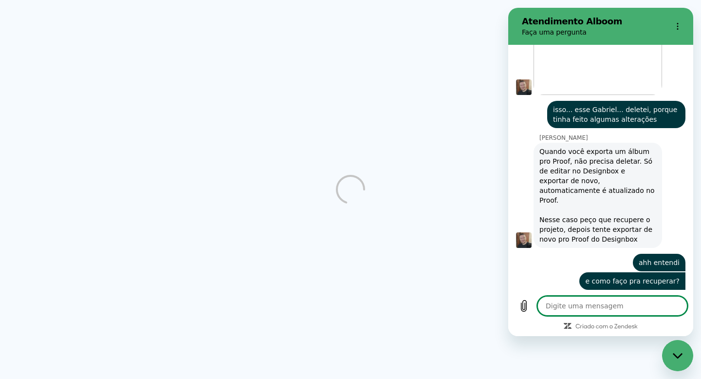
type textarea "x"
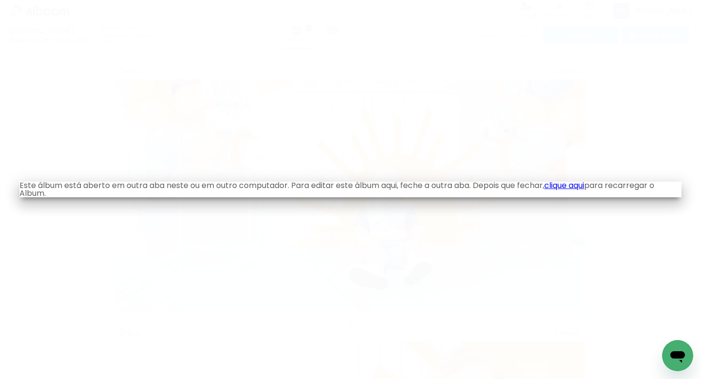
click at [559, 191] on p "Este álbum está aberto em outra aba neste ou em outro computador. Para editar e…" at bounding box center [350, 190] width 662 height 16
click at [568, 188] on link "clique aqui" at bounding box center [565, 185] width 40 height 11
